Goal: Task Accomplishment & Management: Manage account settings

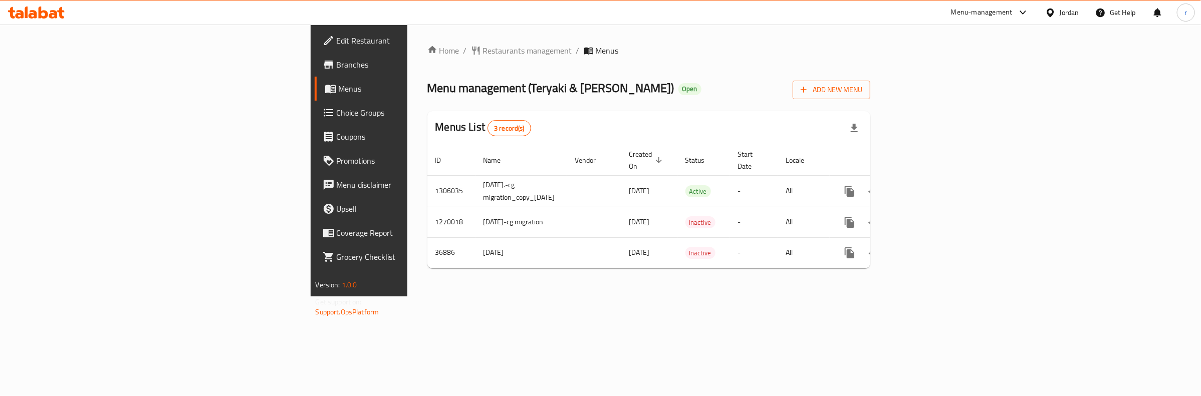
click at [337, 112] on span "Choice Groups" at bounding box center [420, 113] width 166 height 12
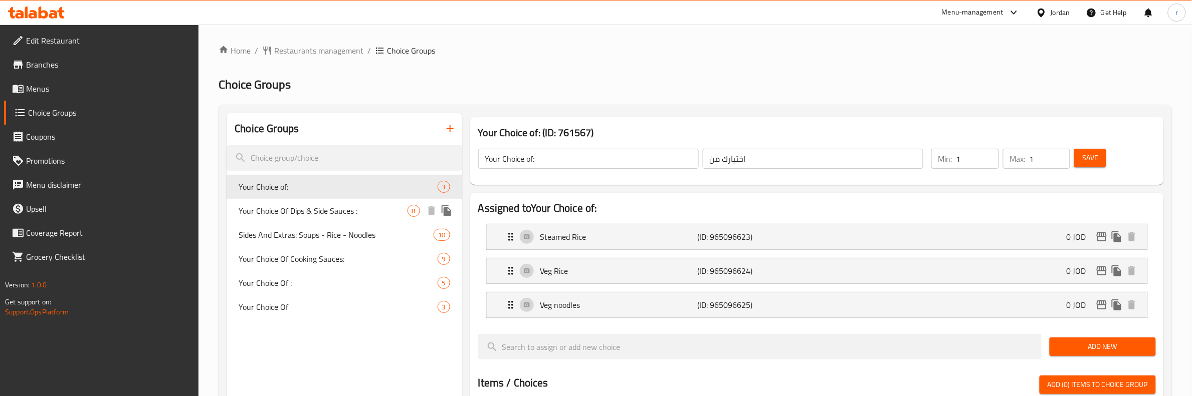
click at [308, 207] on span "Your Choice Of Dips & Side Sauces :" at bounding box center [323, 211] width 168 height 12
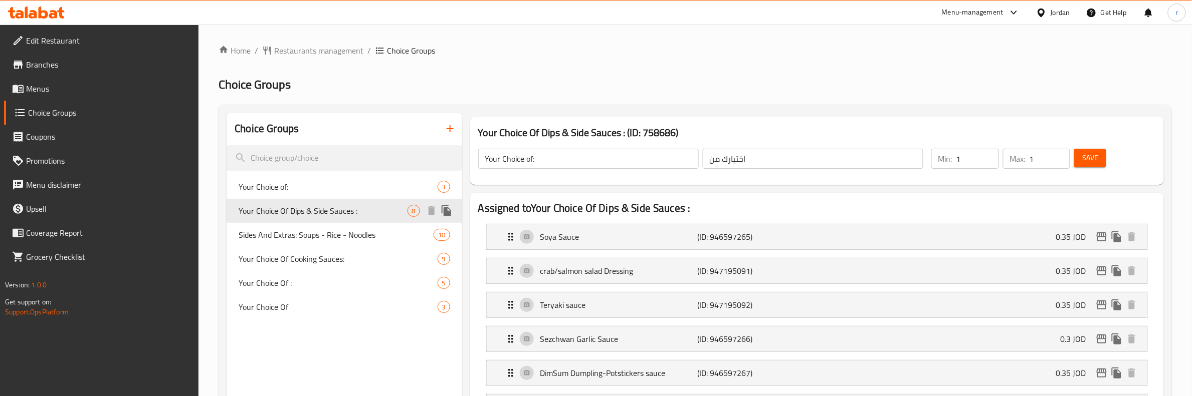
type input "Your Choice Of Dips & Side Sauces :"
type input "اختيارك من الصلصات الجانبية والغموس:"
type input "0"
type input "7"
click at [312, 54] on span "Restaurants management" at bounding box center [318, 51] width 89 height 12
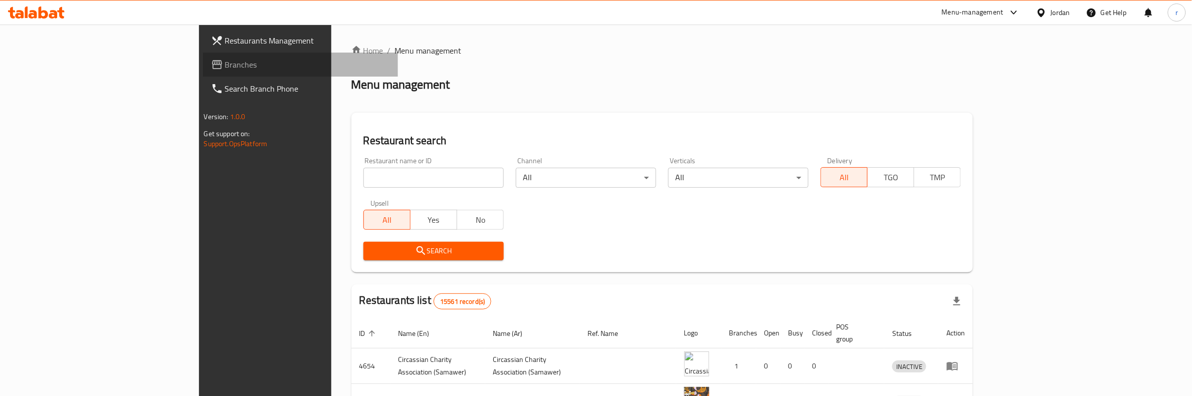
click at [225, 60] on span "Branches" at bounding box center [307, 65] width 165 height 12
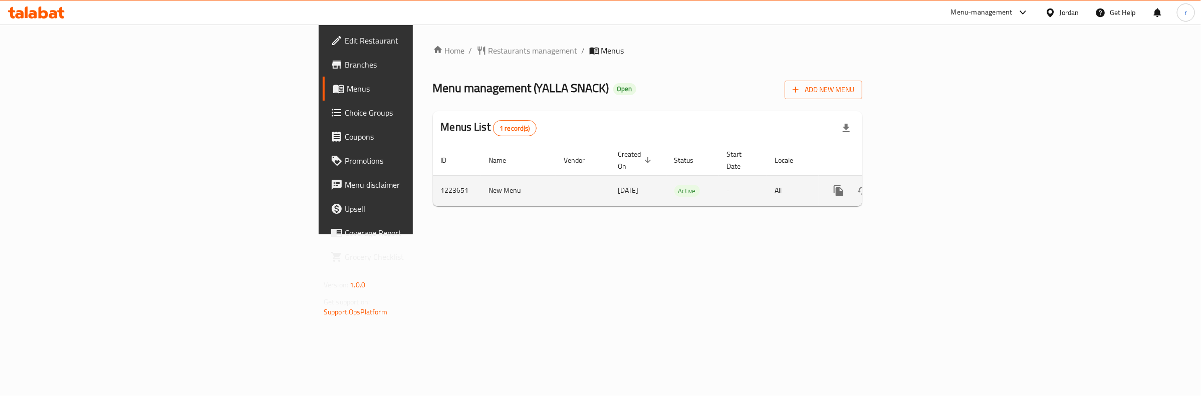
click at [916, 186] on icon "enhanced table" at bounding box center [911, 190] width 9 height 9
click at [345, 115] on span "Choice Groups" at bounding box center [428, 113] width 166 height 12
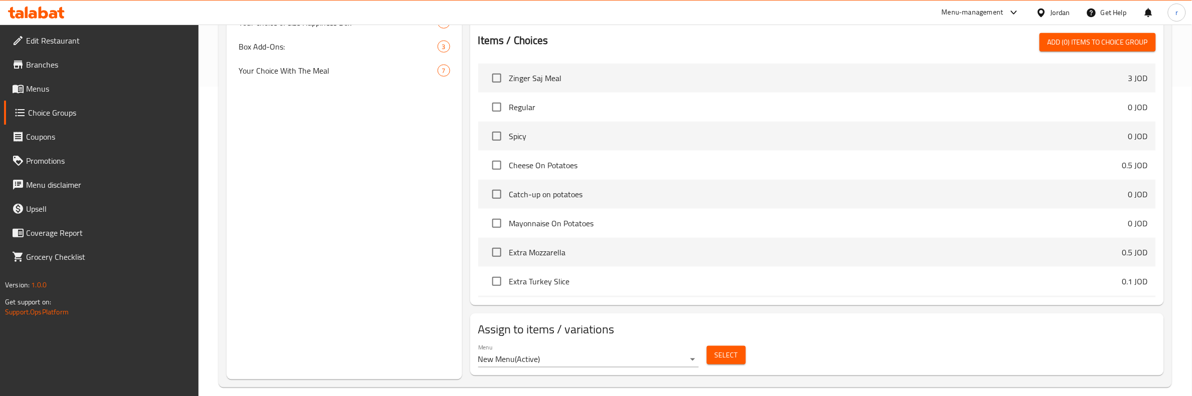
scroll to position [313, 0]
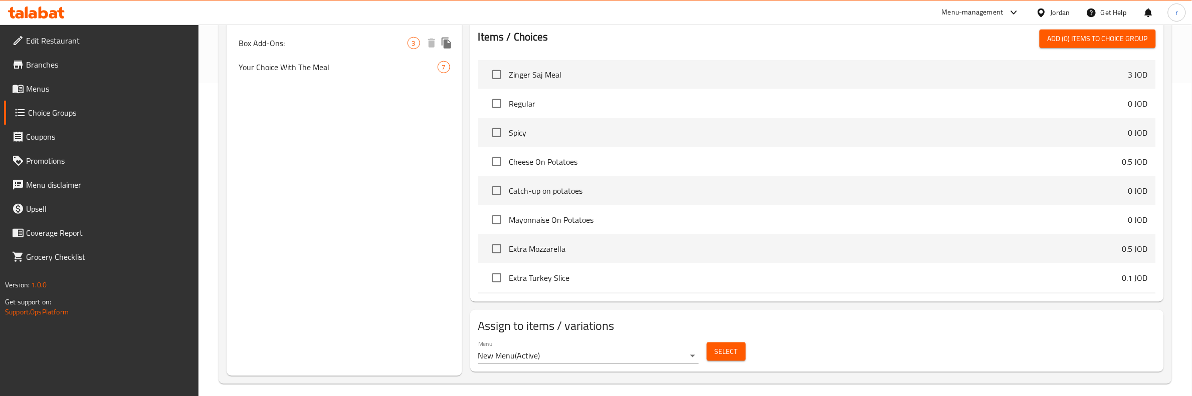
click at [274, 43] on span "Box Add-Ons:" at bounding box center [323, 43] width 168 height 12
type input "Box Add-Ons:"
type input "اضافات البوكس:"
type input "0"
type input "3"
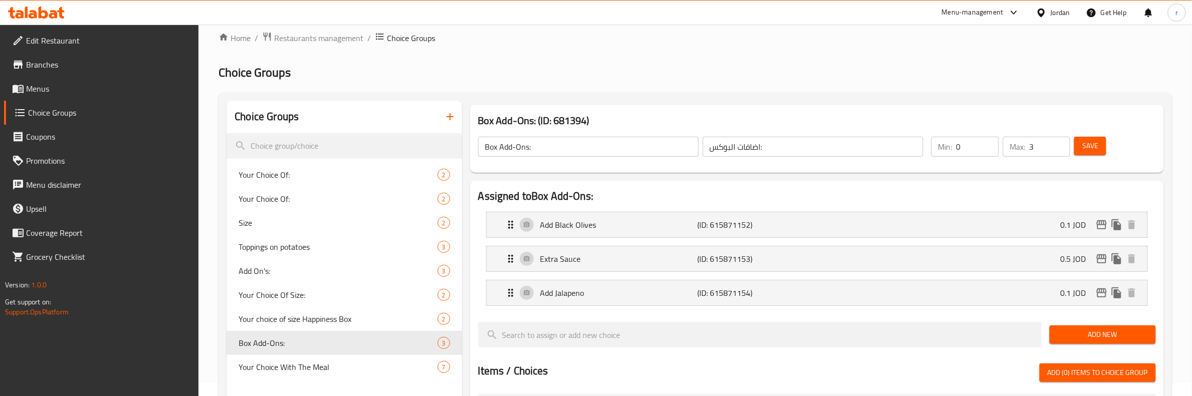
scroll to position [0, 0]
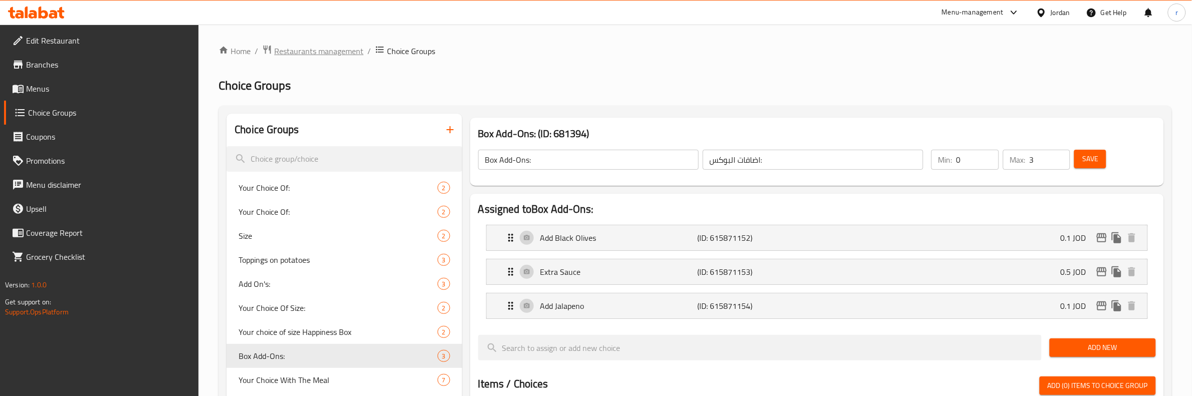
click at [284, 57] on span "Restaurants management" at bounding box center [318, 51] width 89 height 12
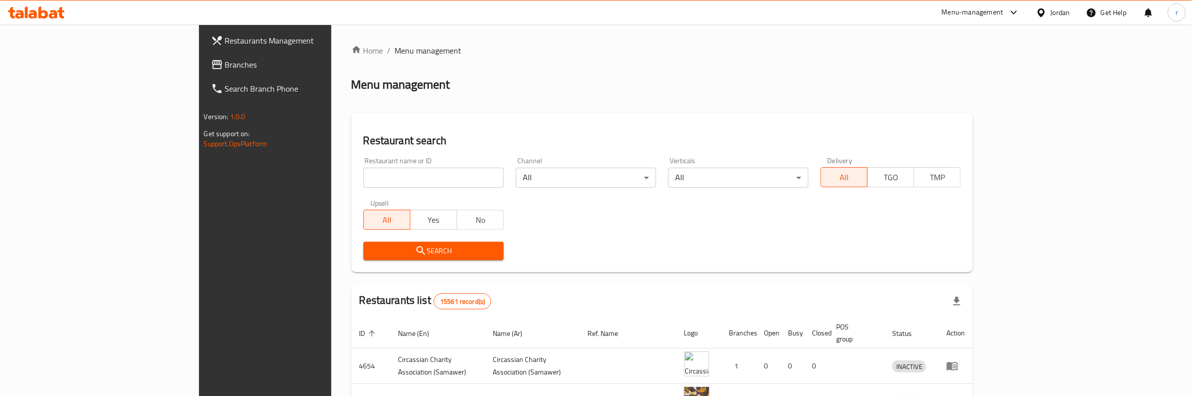
click at [225, 64] on span "Branches" at bounding box center [307, 65] width 165 height 12
